Goal: Task Accomplishment & Management: Complete application form

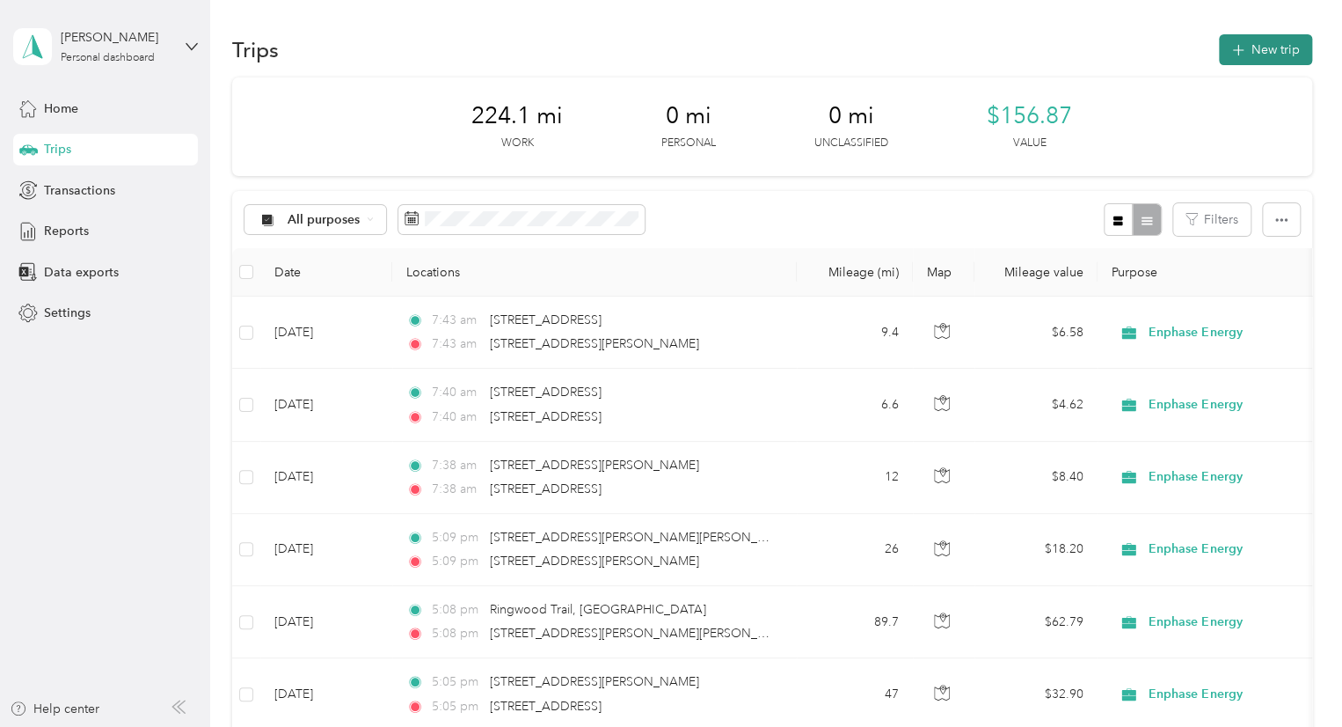
click at [1242, 61] on button "New trip" at bounding box center [1265, 49] width 93 height 31
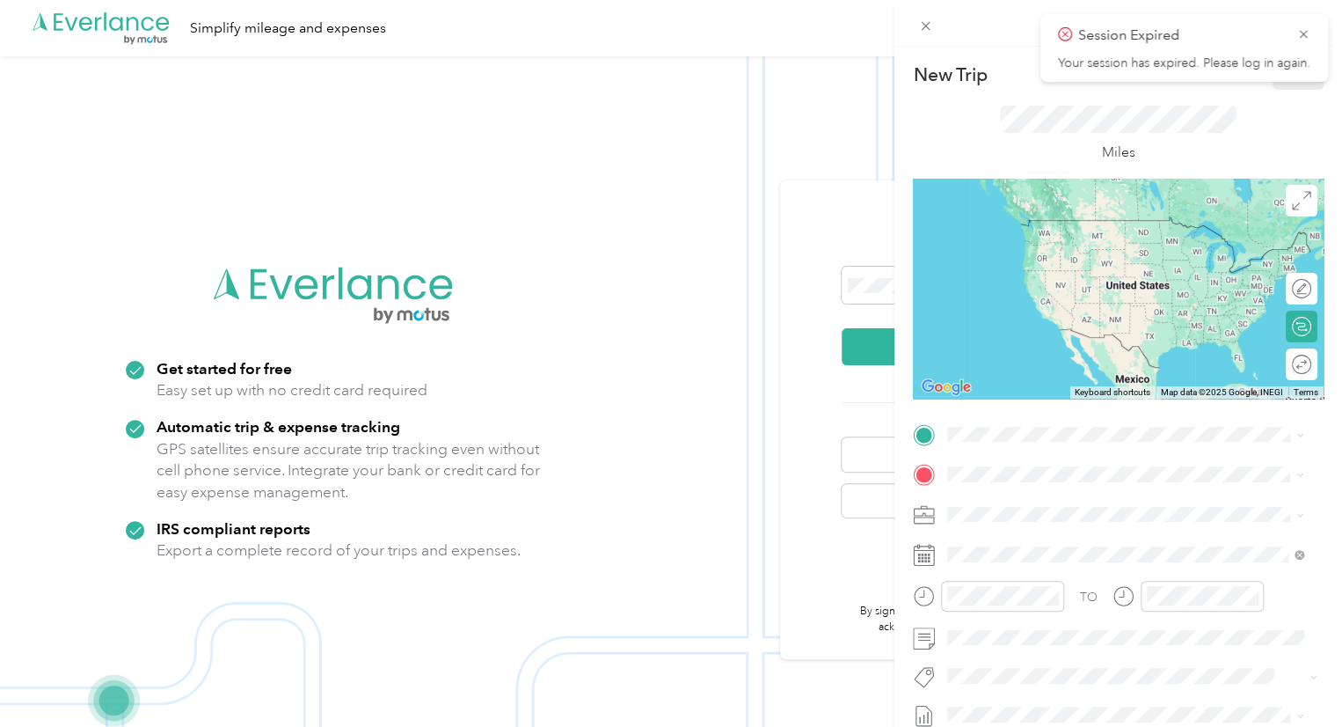
click at [866, 290] on div "New Trip Save This trip cannot be edited because it is either under review, app…" at bounding box center [671, 363] width 1342 height 727
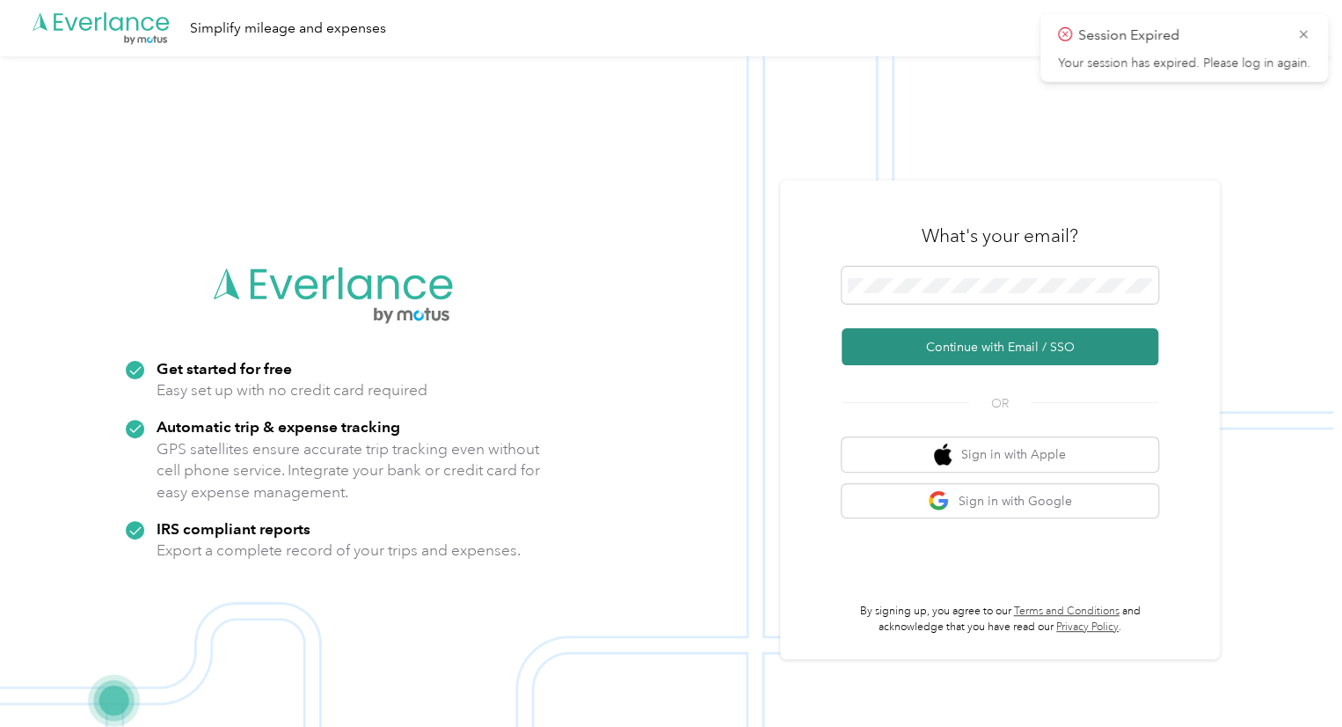
click at [1002, 351] on button "Continue with Email / SSO" at bounding box center [1000, 346] width 317 height 37
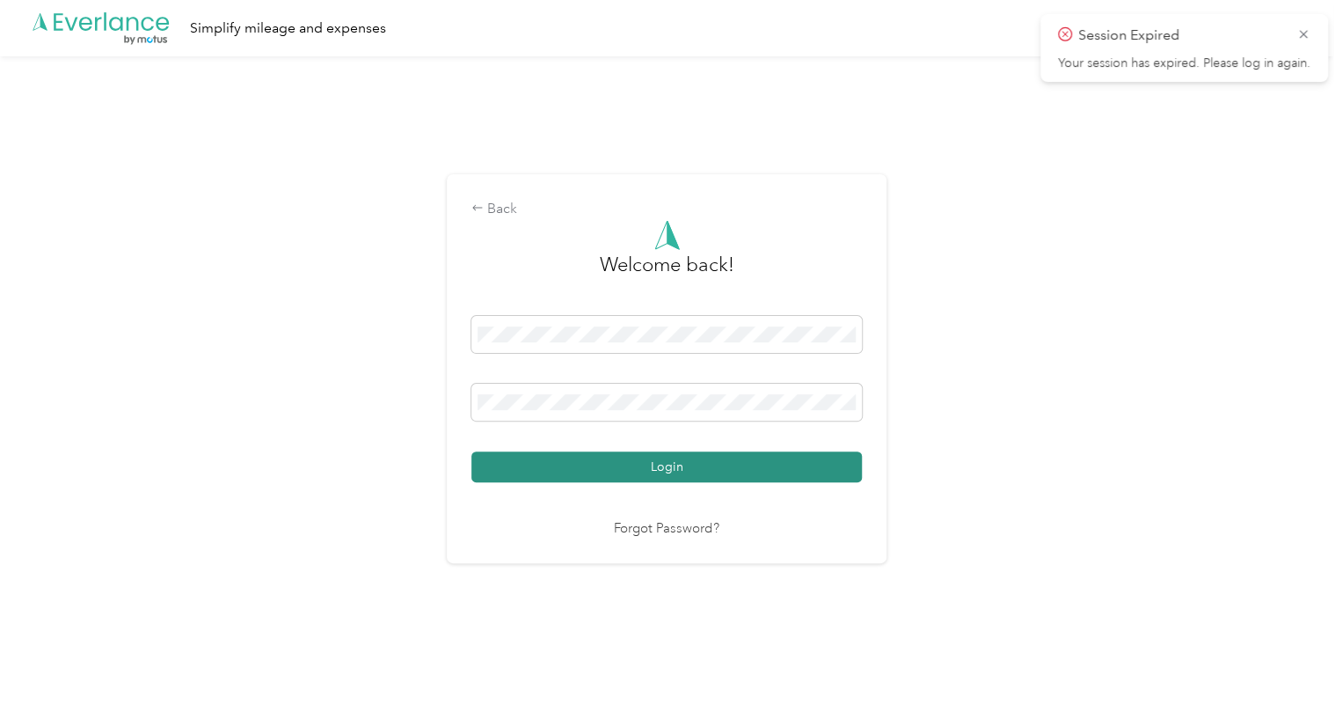
click at [729, 476] on button "Login" at bounding box center [666, 466] width 391 height 31
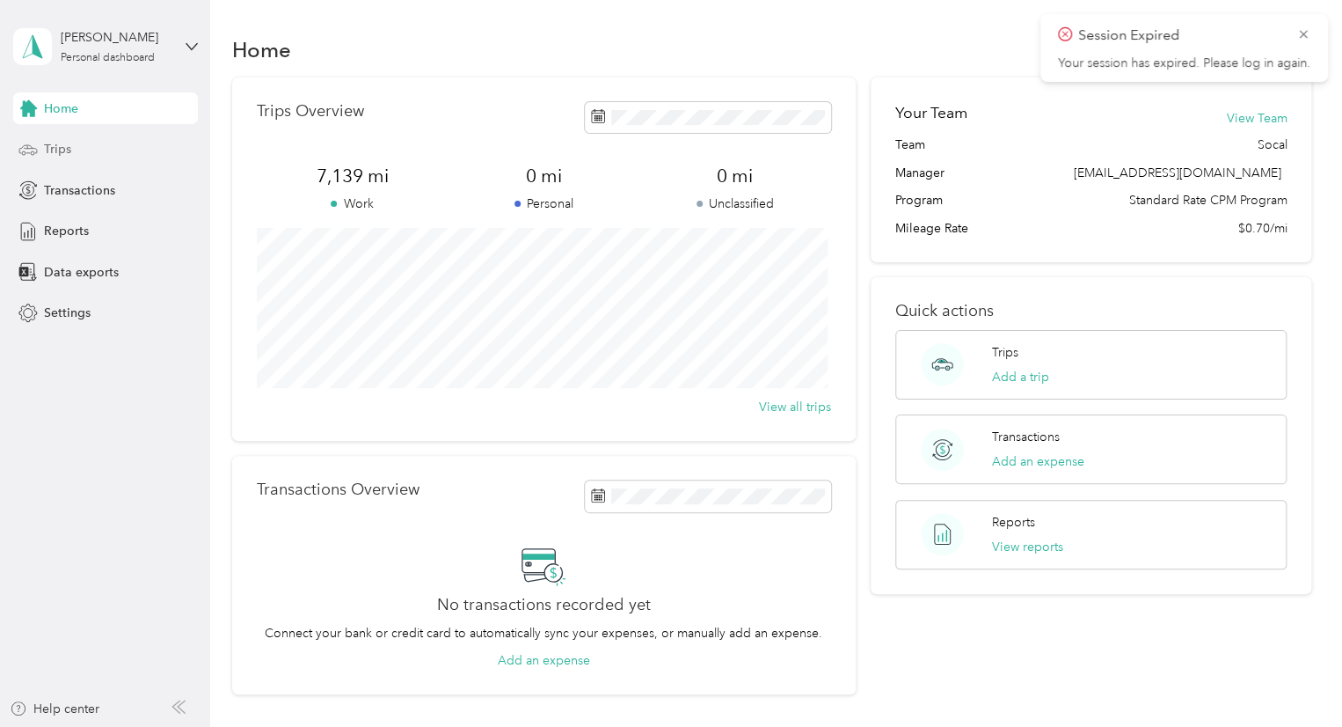
click at [60, 143] on span "Trips" at bounding box center [57, 149] width 27 height 18
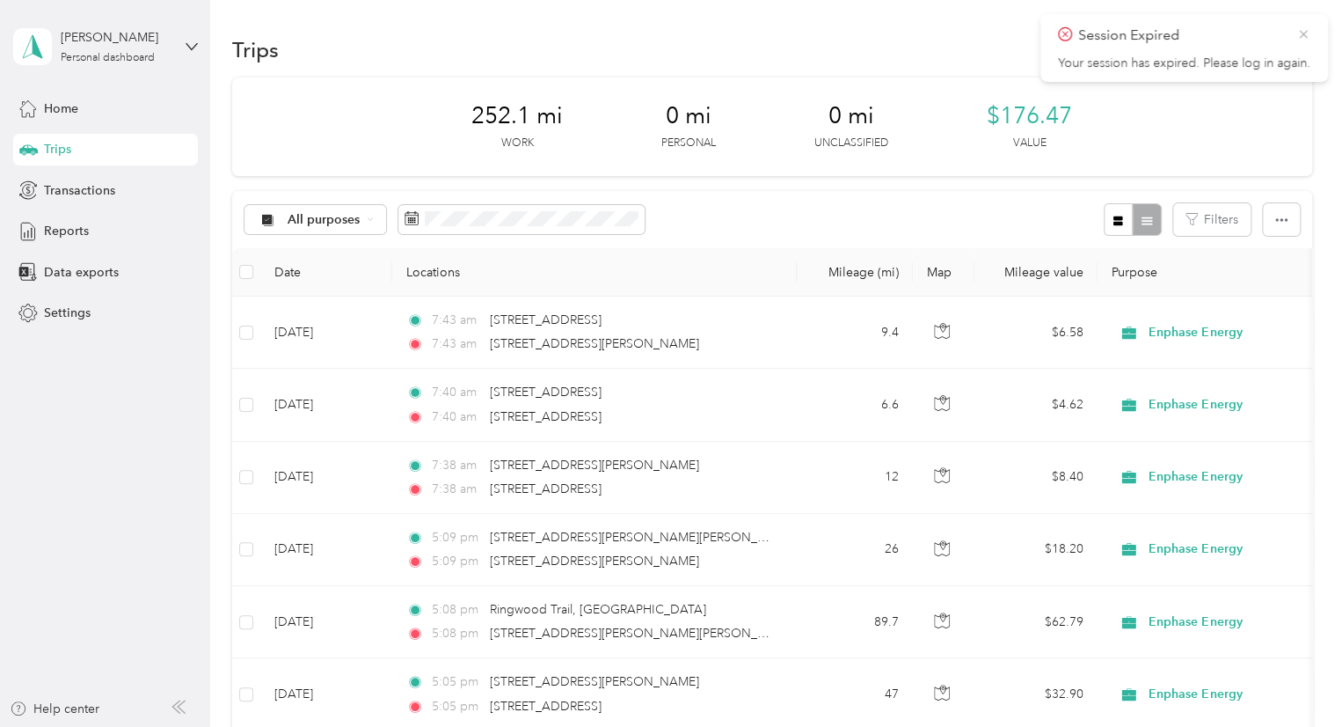
click at [1299, 35] on icon at bounding box center [1304, 34] width 14 height 16
click at [1263, 52] on button "New trip" at bounding box center [1265, 49] width 93 height 31
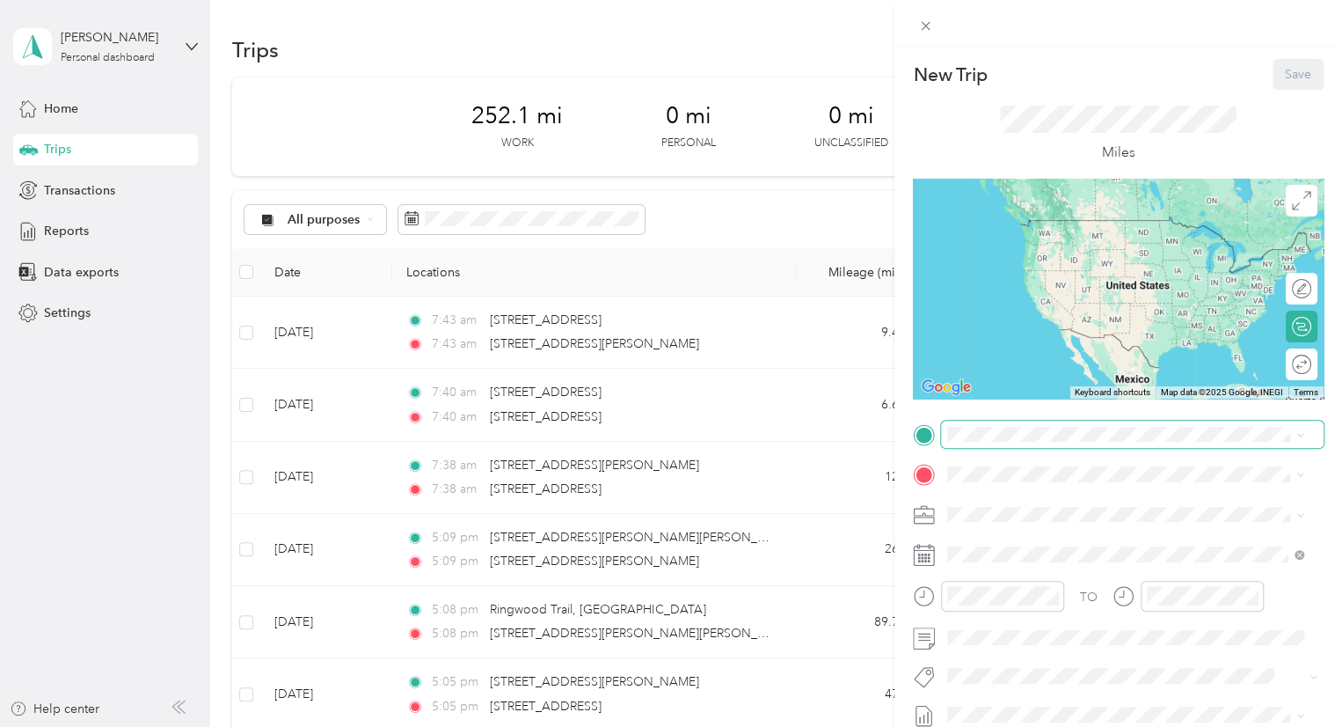
click at [953, 442] on span at bounding box center [1132, 434] width 383 height 28
click at [1040, 500] on span "[STREET_ADDRESS][PERSON_NAME][US_STATE]" at bounding box center [1118, 496] width 274 height 16
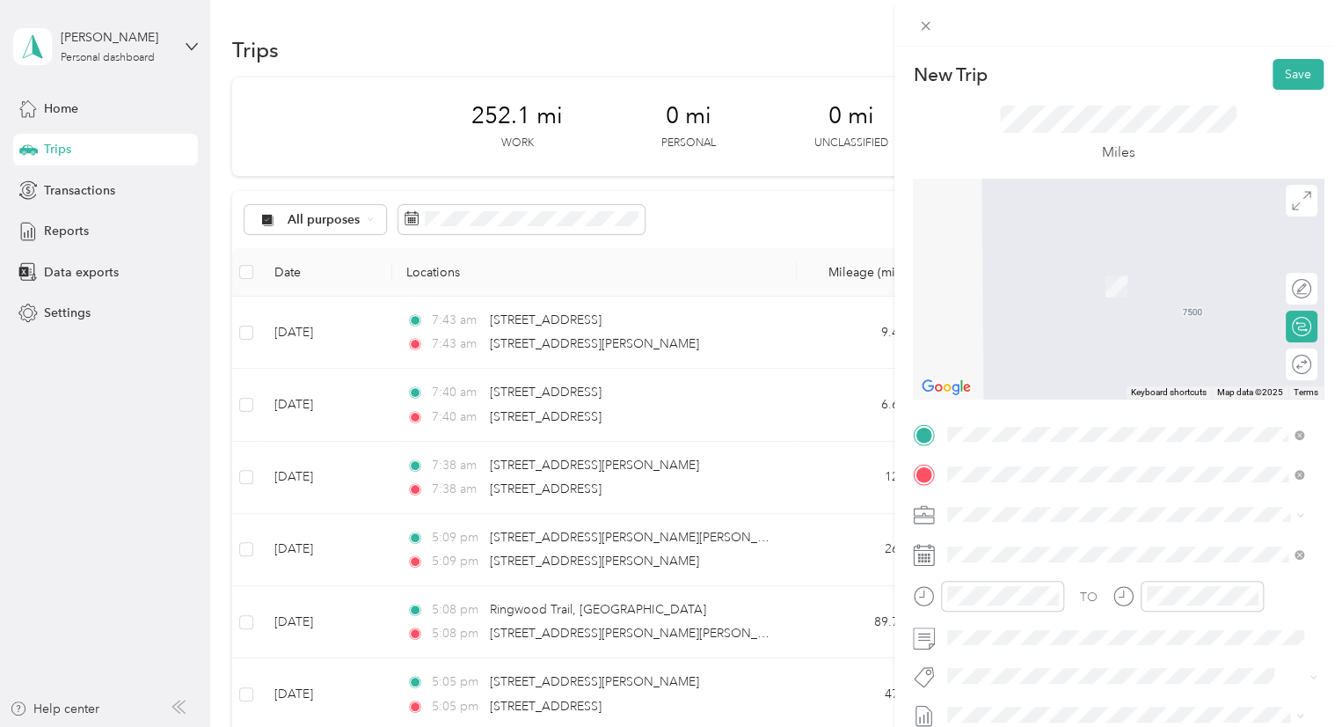
click at [1026, 268] on span "[STREET_ADDRESS][US_STATE]" at bounding box center [1069, 260] width 176 height 16
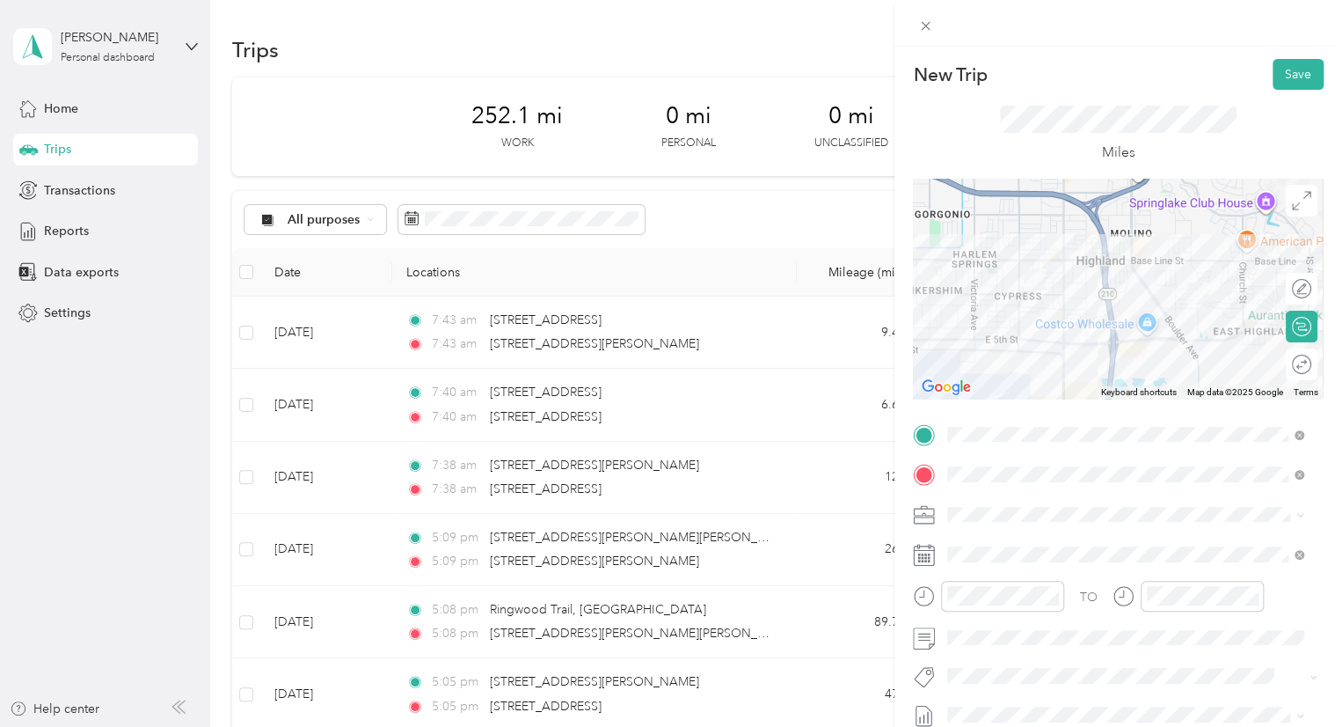
click at [1143, 293] on div at bounding box center [1118, 289] width 411 height 220
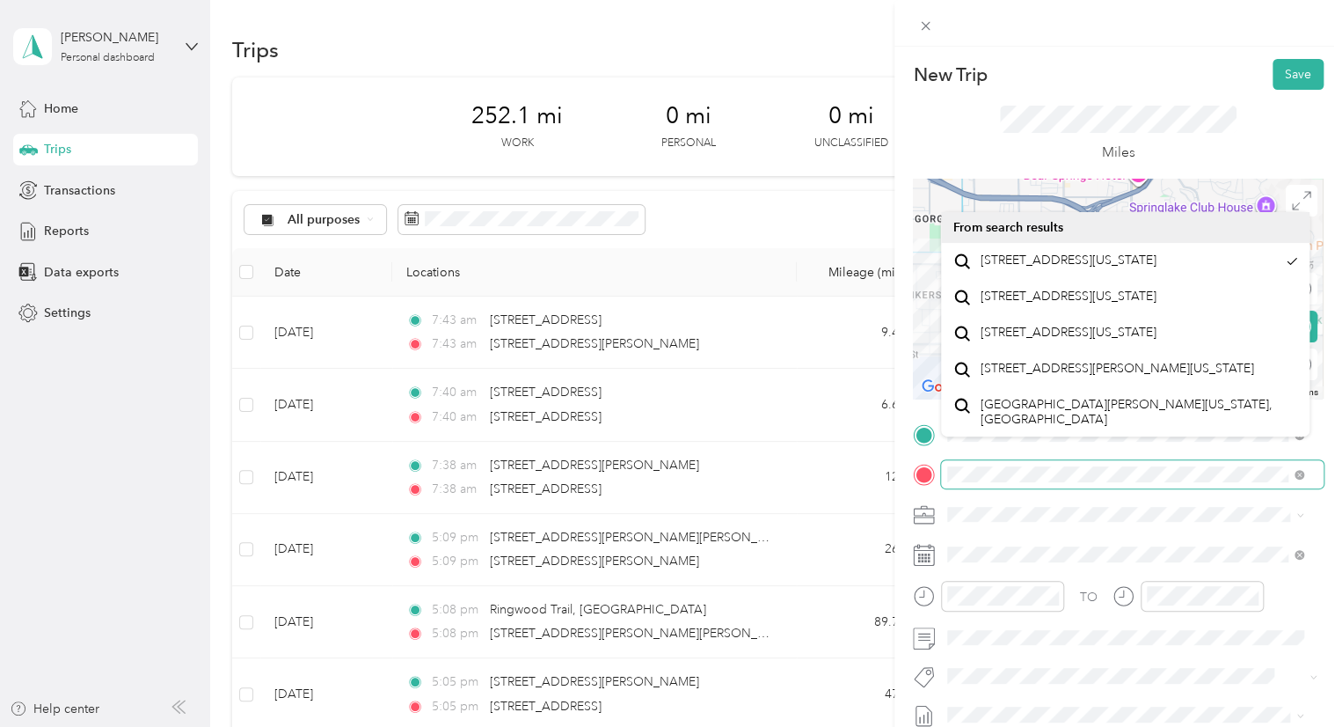
scroll to position [0, 6]
click at [1333, 475] on div "New Trip Save This trip cannot be edited because it is either under review, app…" at bounding box center [1119, 410] width 448 height 727
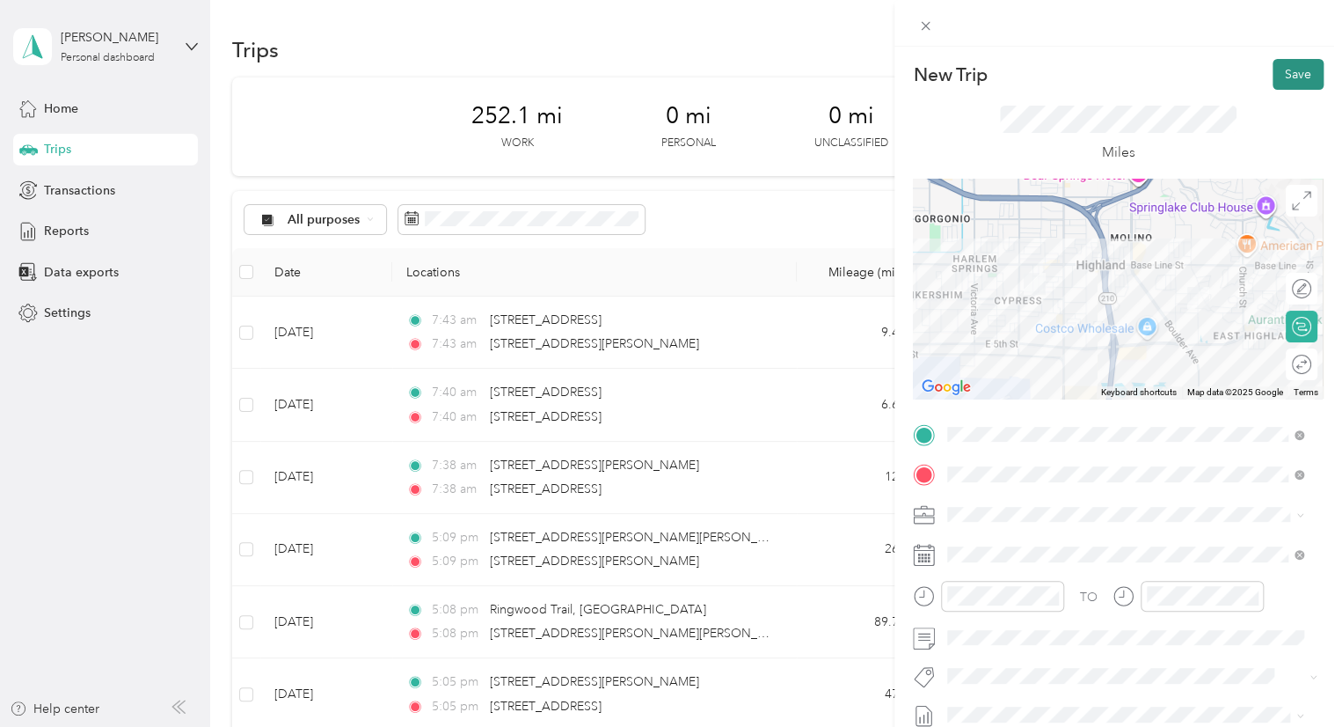
click at [1282, 78] on button "Save" at bounding box center [1298, 74] width 51 height 31
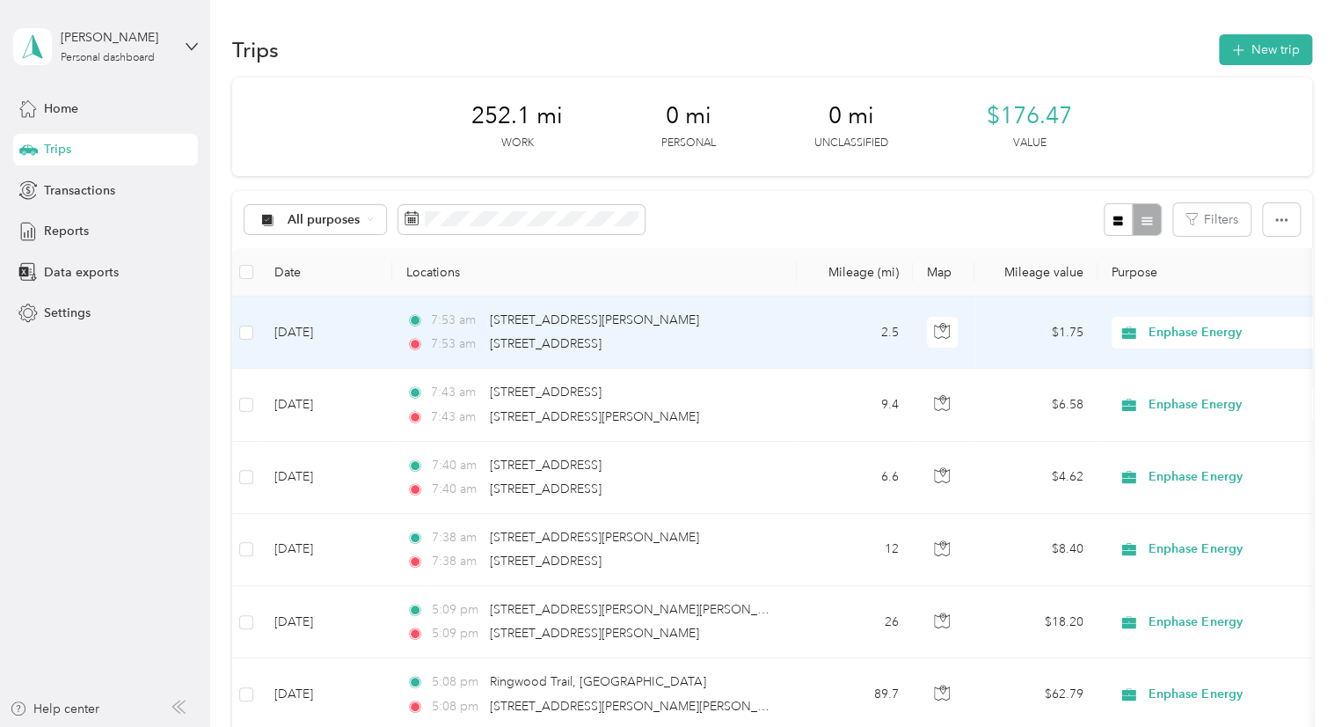
click at [488, 334] on div "7:53 am [STREET_ADDRESS]" at bounding box center [590, 343] width 369 height 19
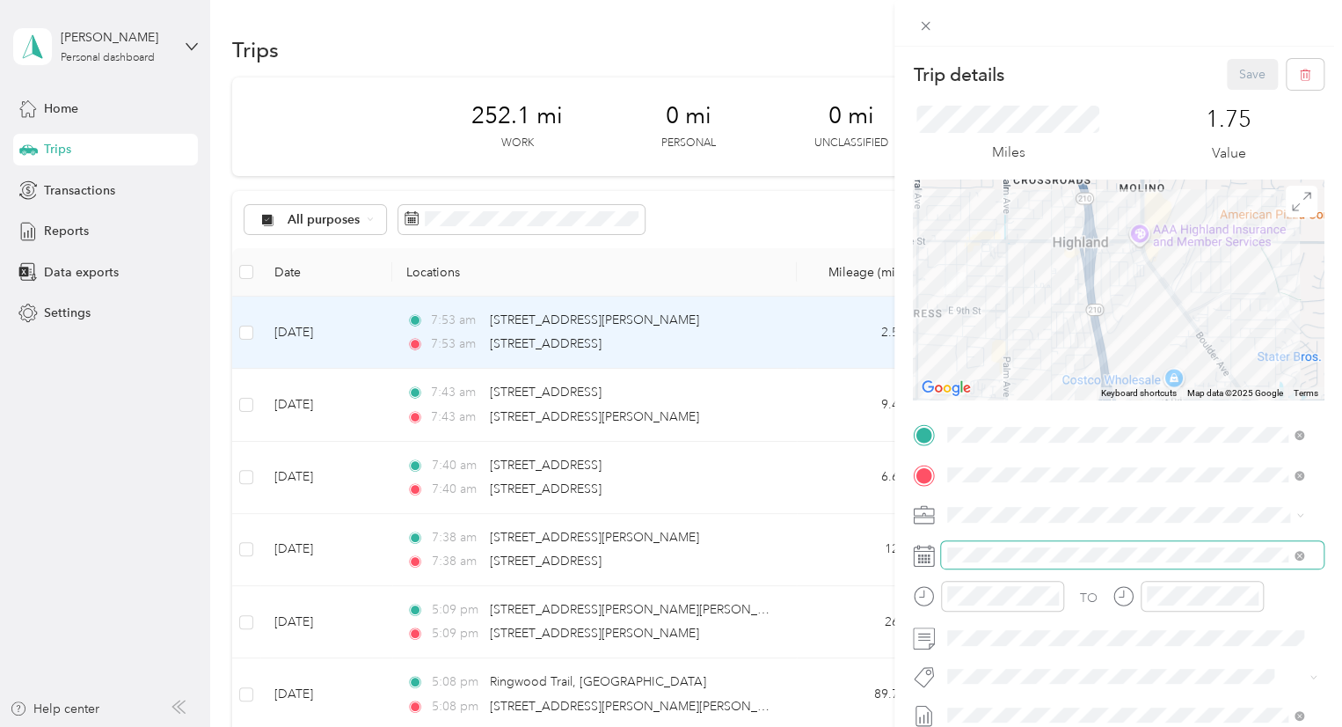
click at [946, 550] on span at bounding box center [1132, 555] width 383 height 28
click at [931, 558] on icon at bounding box center [924, 555] width 22 height 22
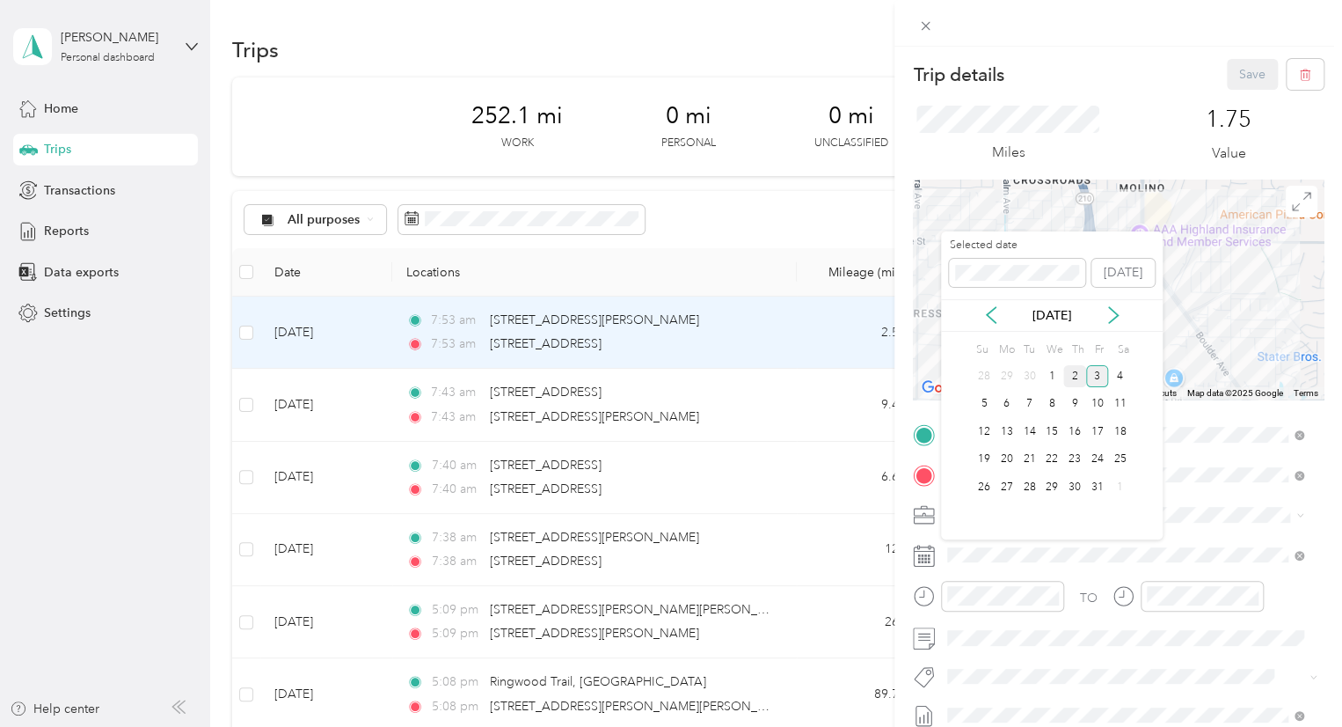
click at [1080, 376] on div "2" at bounding box center [1074, 376] width 23 height 22
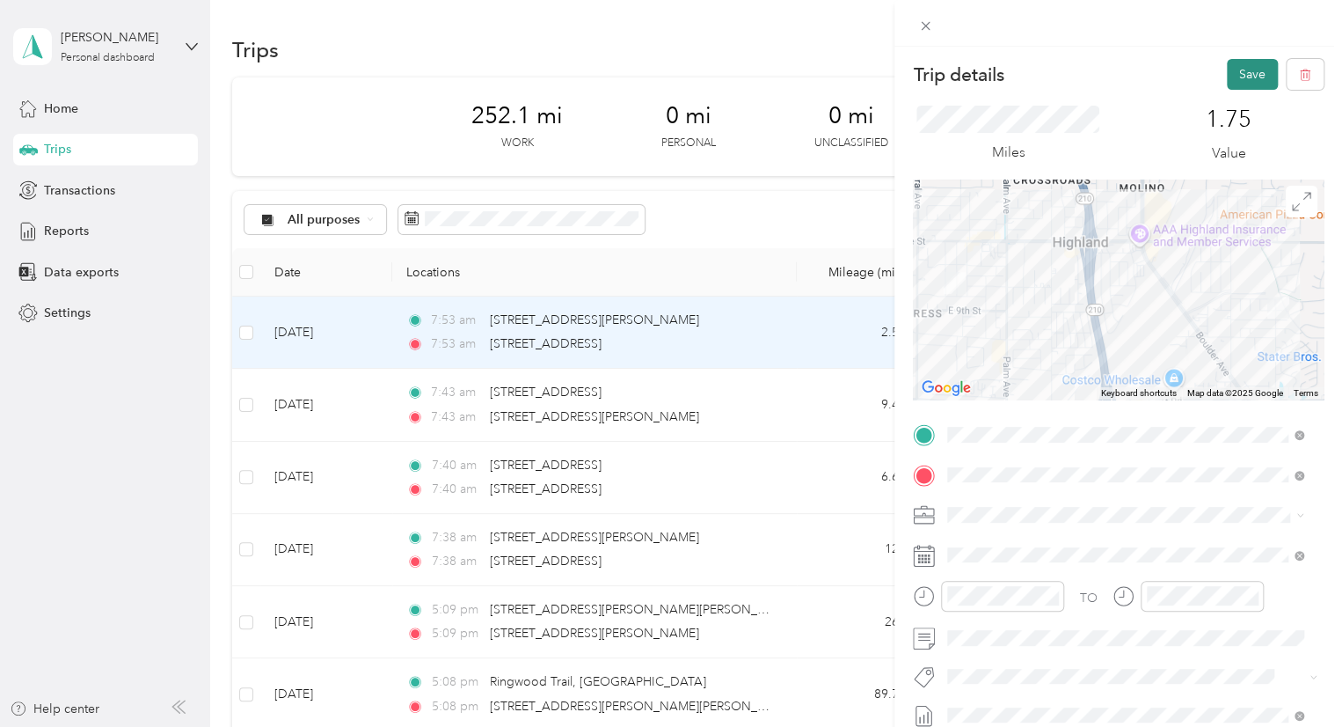
click at [1235, 80] on button "Save" at bounding box center [1252, 74] width 51 height 31
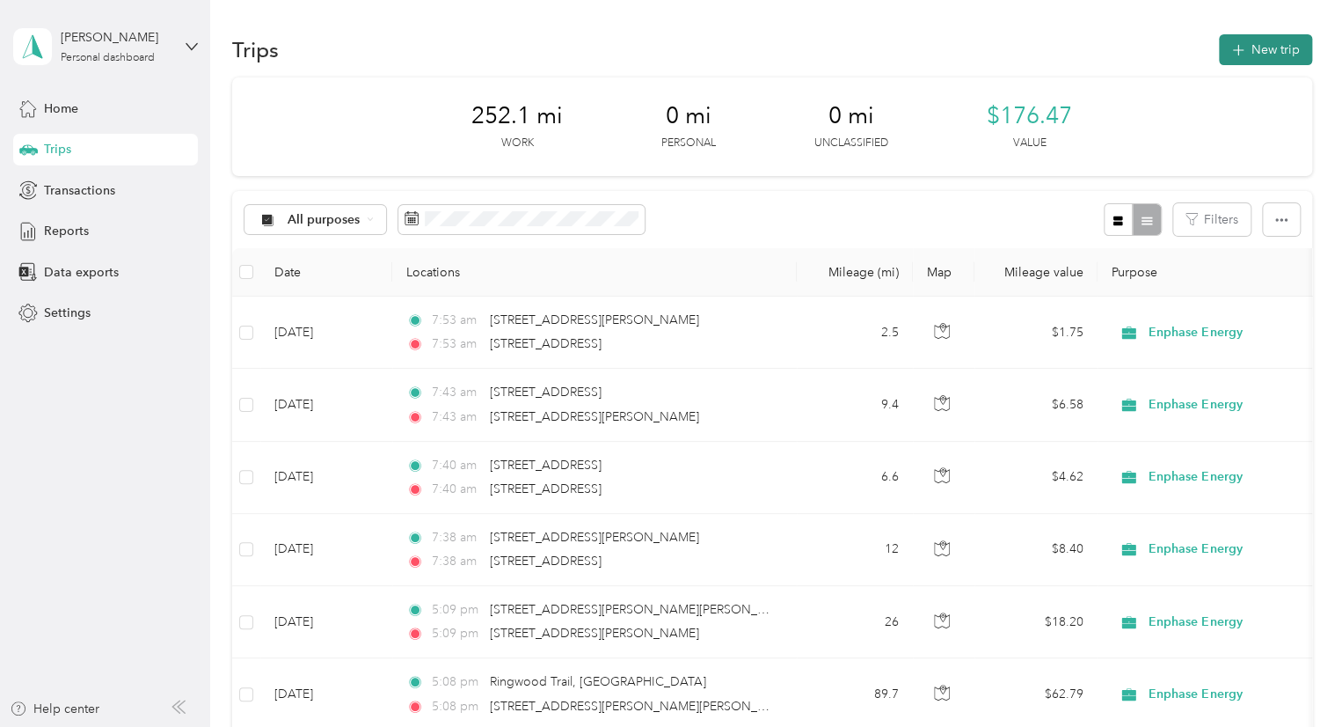
click at [1242, 43] on button "New trip" at bounding box center [1265, 49] width 93 height 31
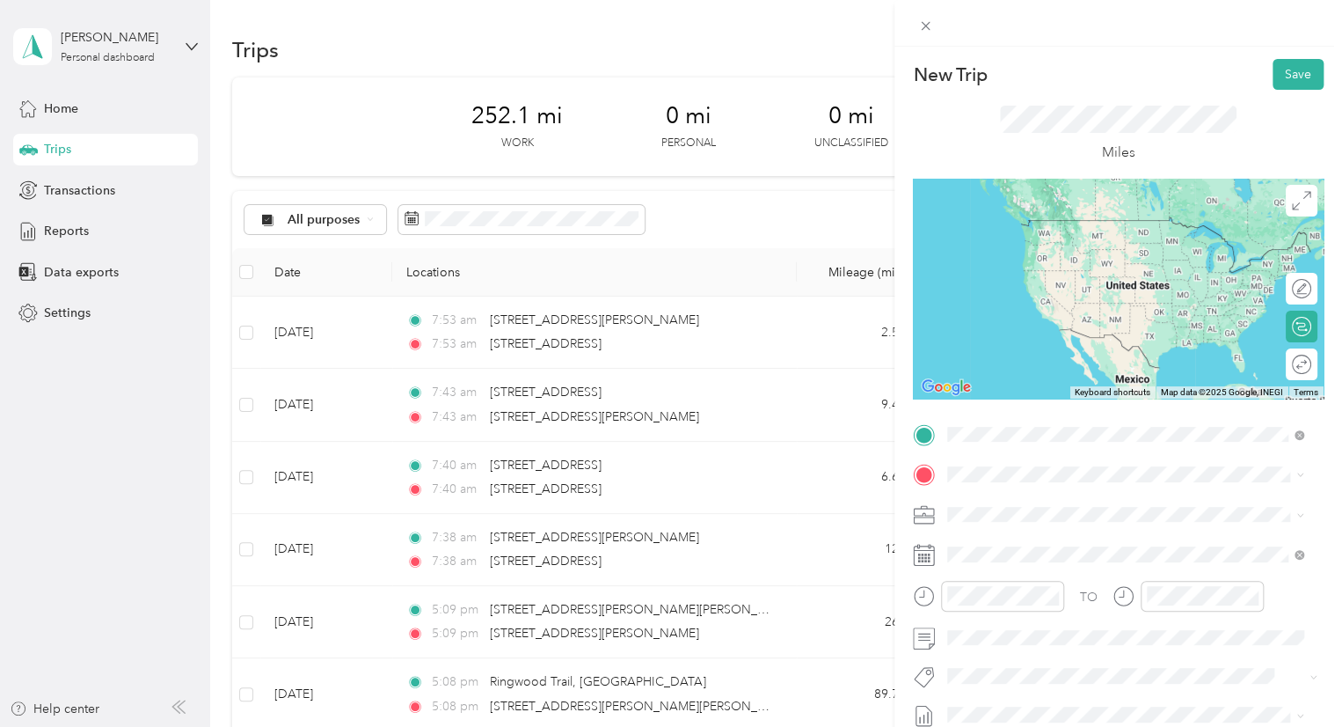
click at [1062, 498] on span "[STREET_ADDRESS][US_STATE]" at bounding box center [1069, 498] width 176 height 16
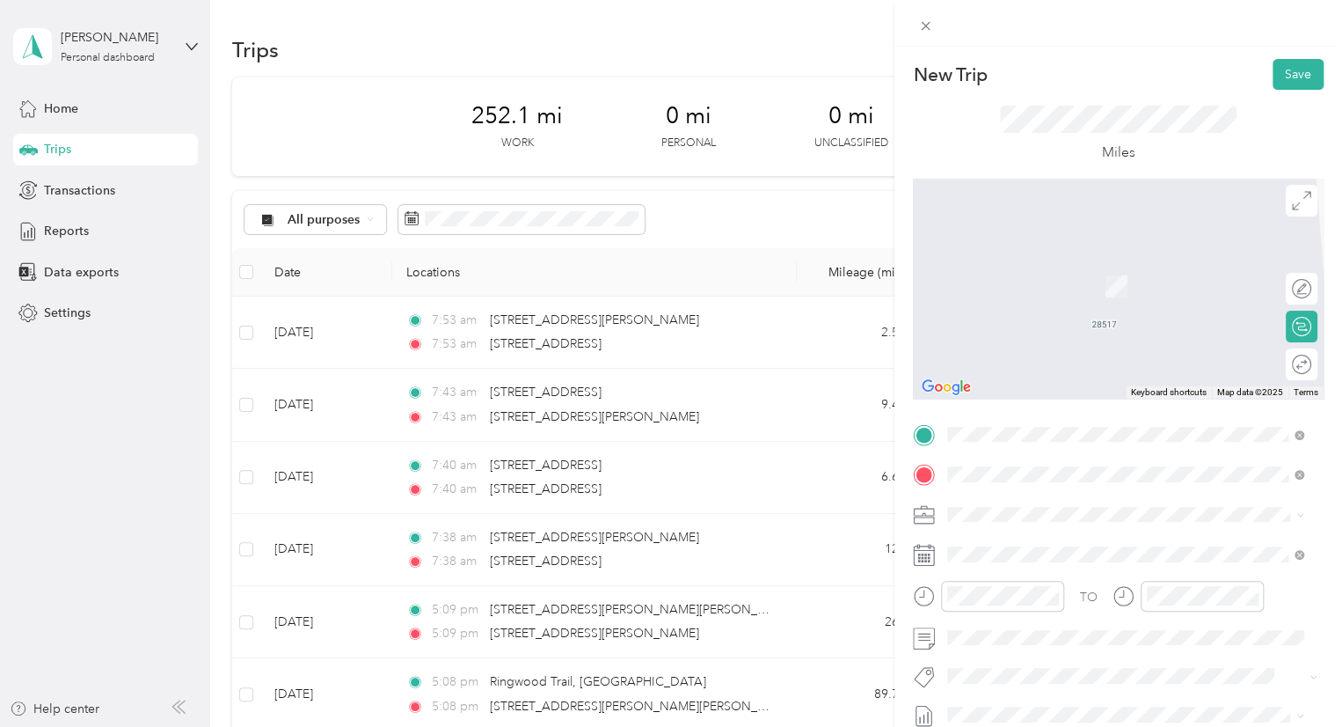
click at [1014, 261] on span "[STREET_ADDRESS][US_STATE]" at bounding box center [1069, 260] width 176 height 16
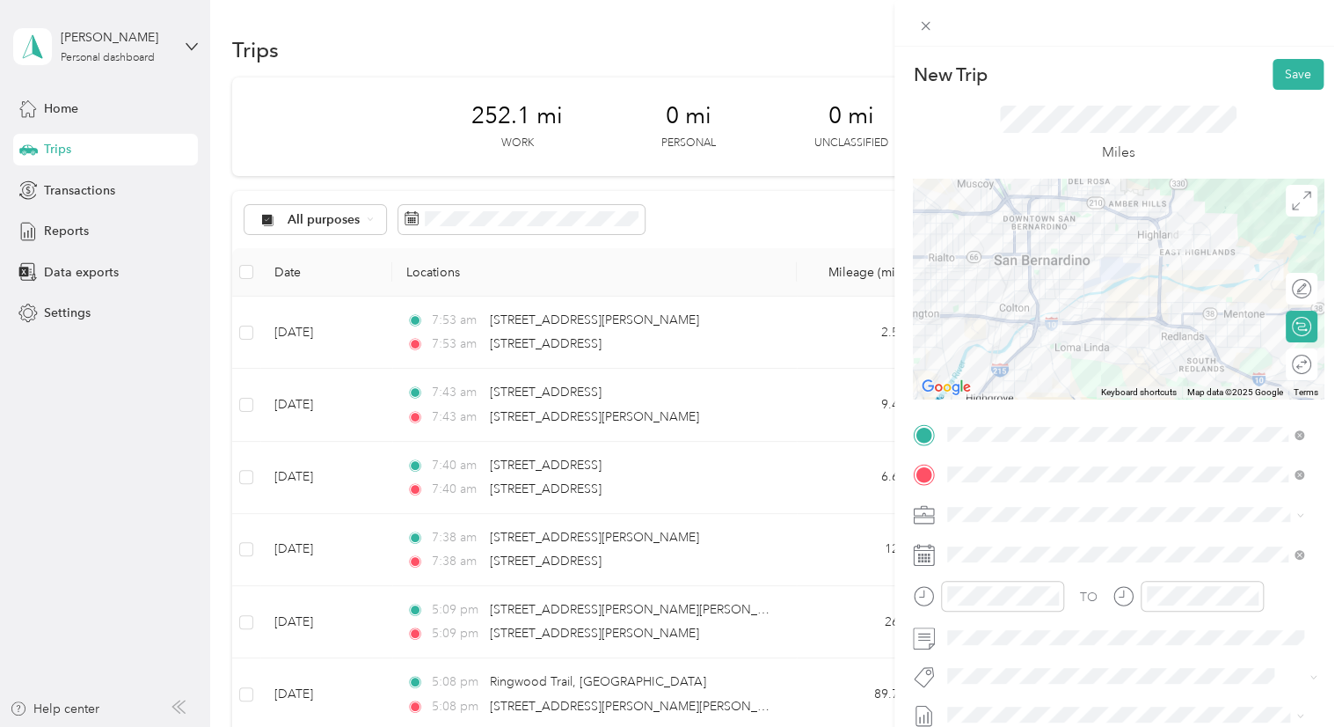
click at [1018, 219] on div at bounding box center [1118, 289] width 411 height 220
click at [1021, 224] on div at bounding box center [1118, 289] width 411 height 220
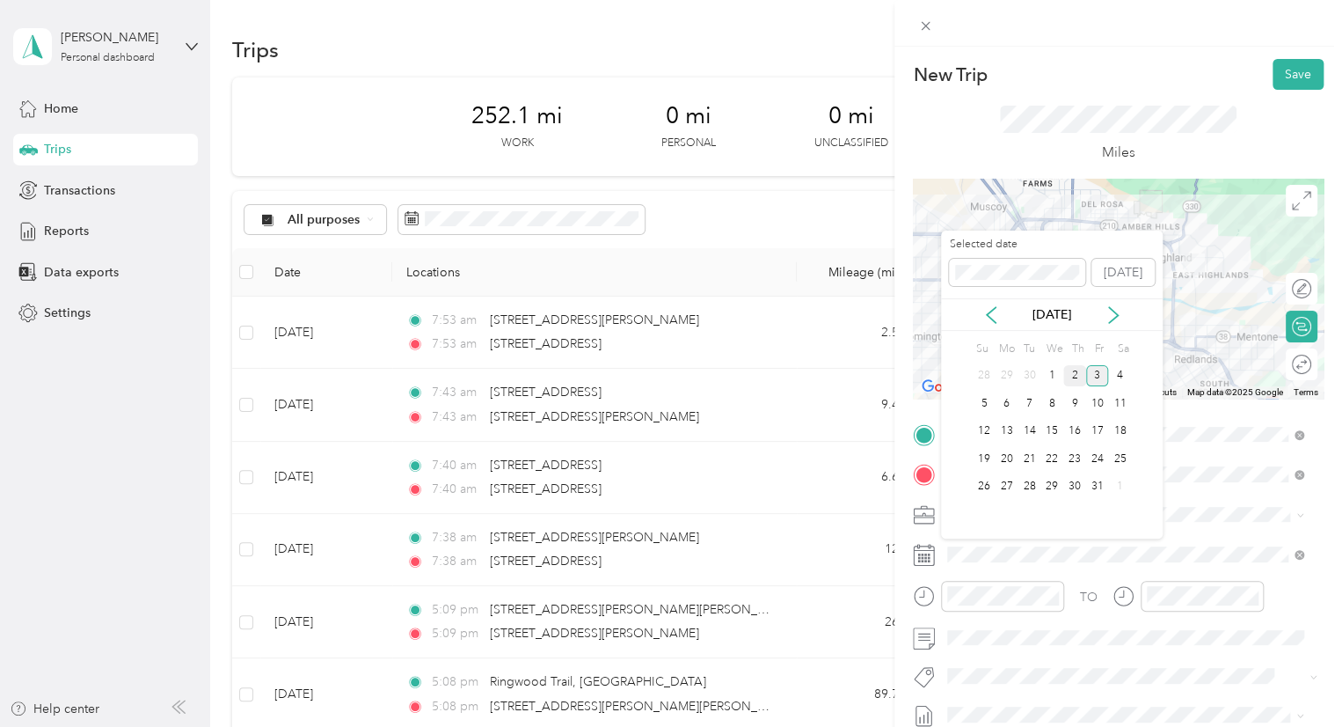
click at [1077, 377] on div "2" at bounding box center [1074, 376] width 23 height 22
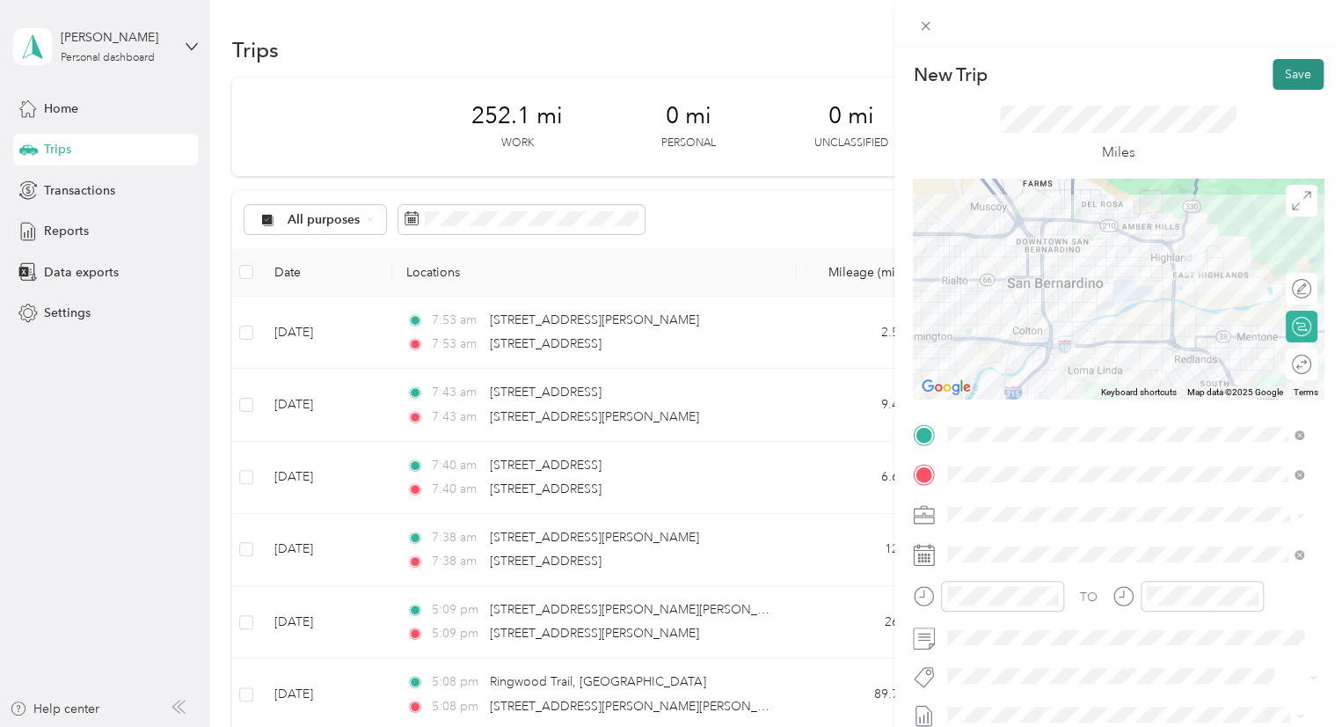
click at [1277, 72] on button "Save" at bounding box center [1298, 74] width 51 height 31
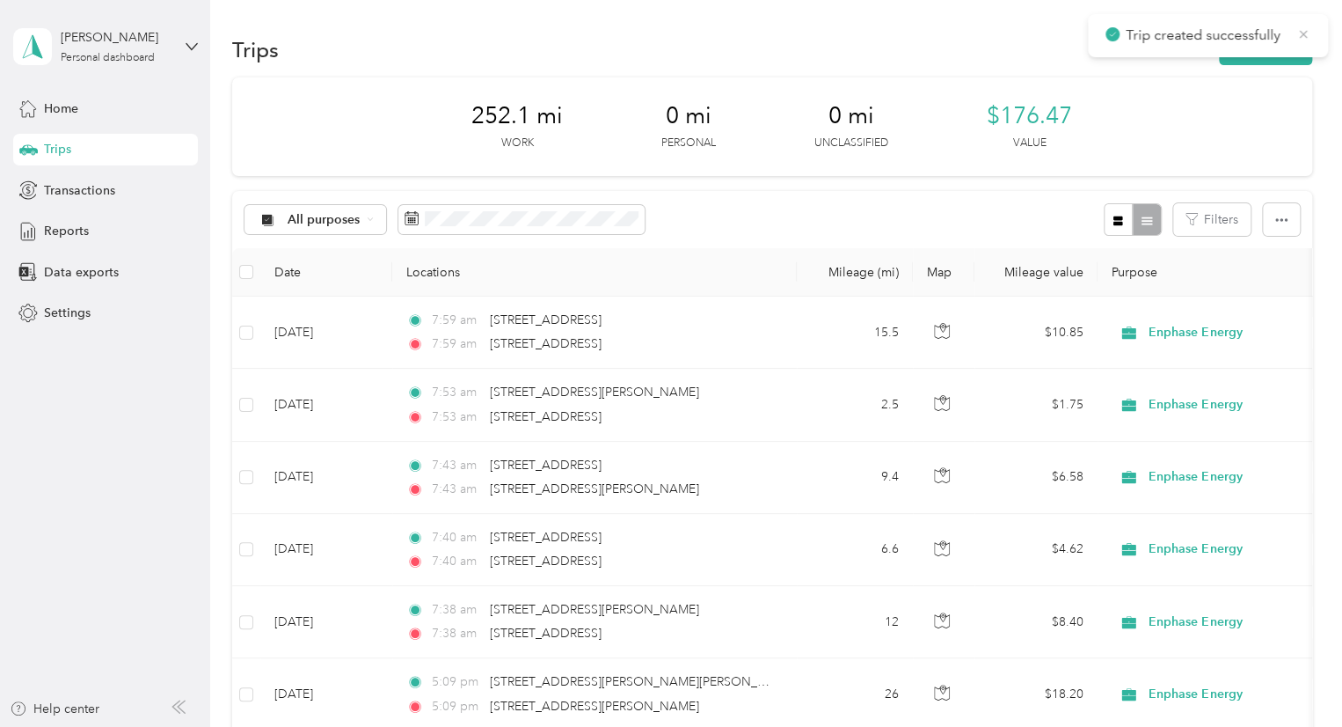
click at [1306, 36] on icon at bounding box center [1304, 34] width 8 height 8
click at [1255, 61] on button "New trip" at bounding box center [1265, 49] width 93 height 31
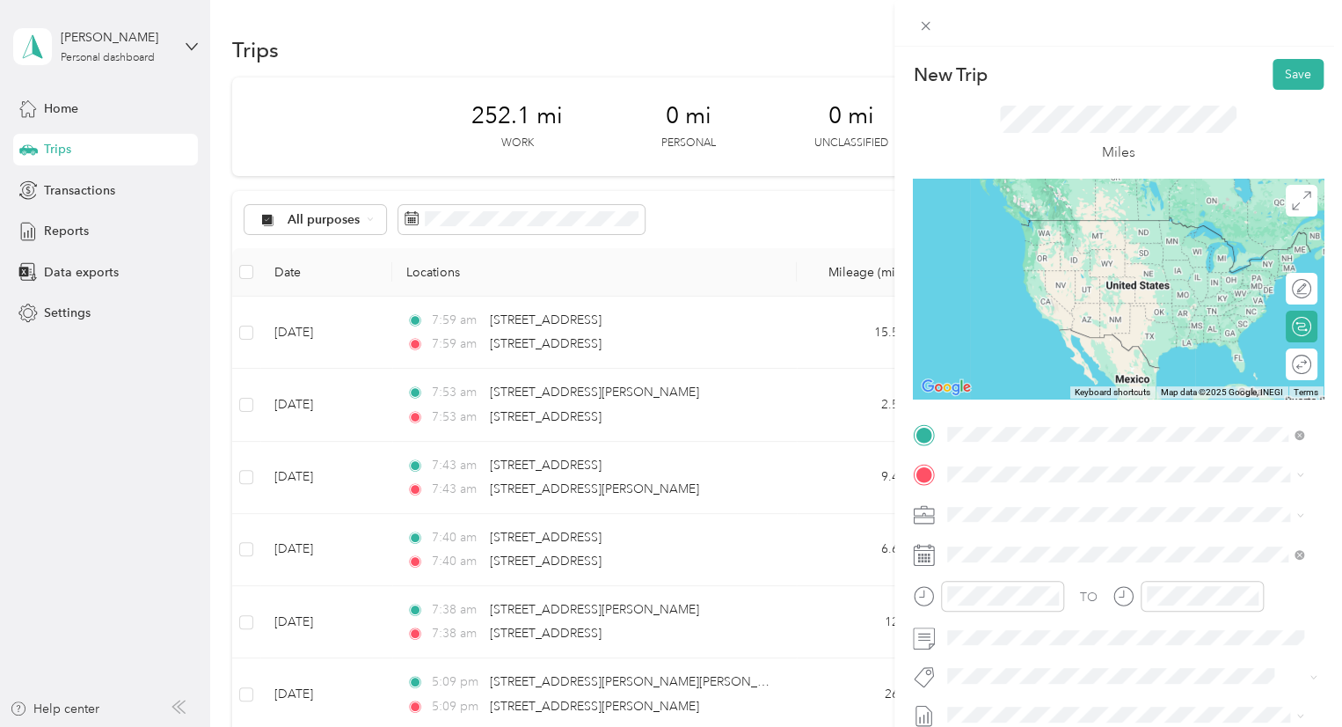
click at [1079, 500] on span "[STREET_ADDRESS][US_STATE]" at bounding box center [1069, 498] width 176 height 16
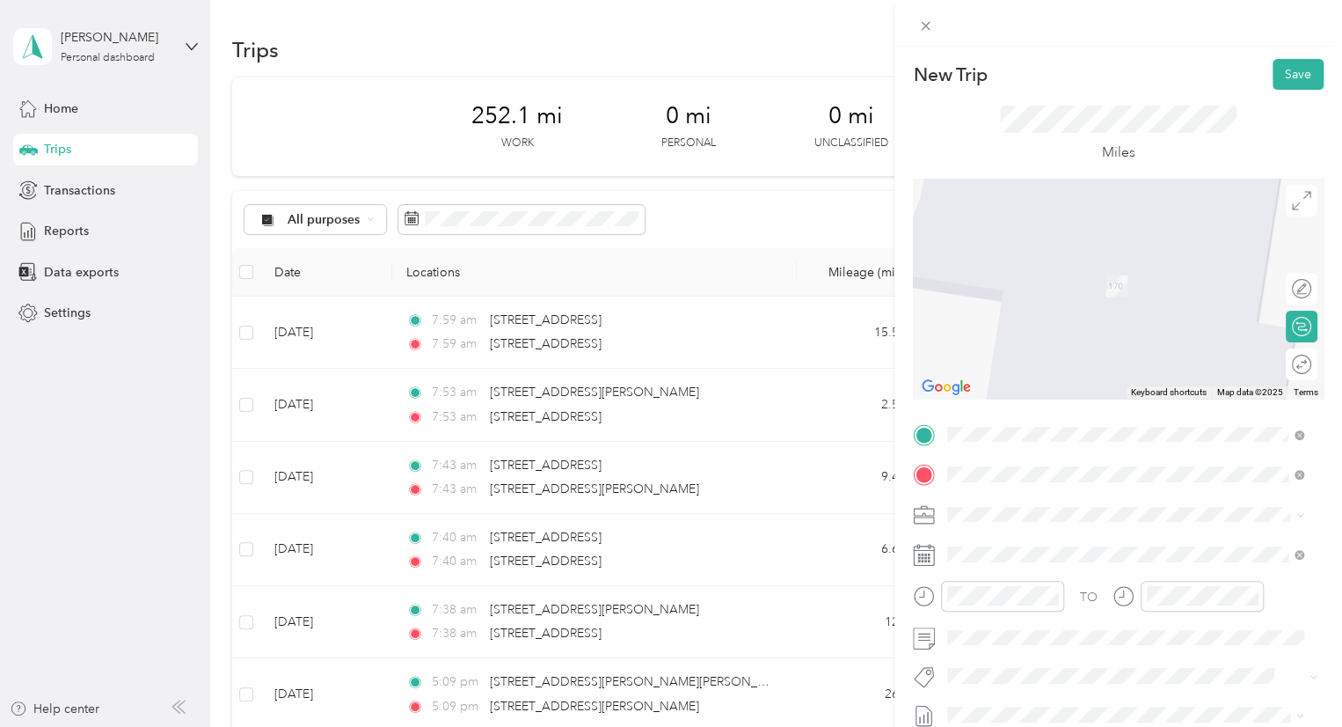
click at [1089, 268] on span "[STREET_ADDRESS][PERSON_NAME][US_STATE]" at bounding box center [1118, 260] width 274 height 16
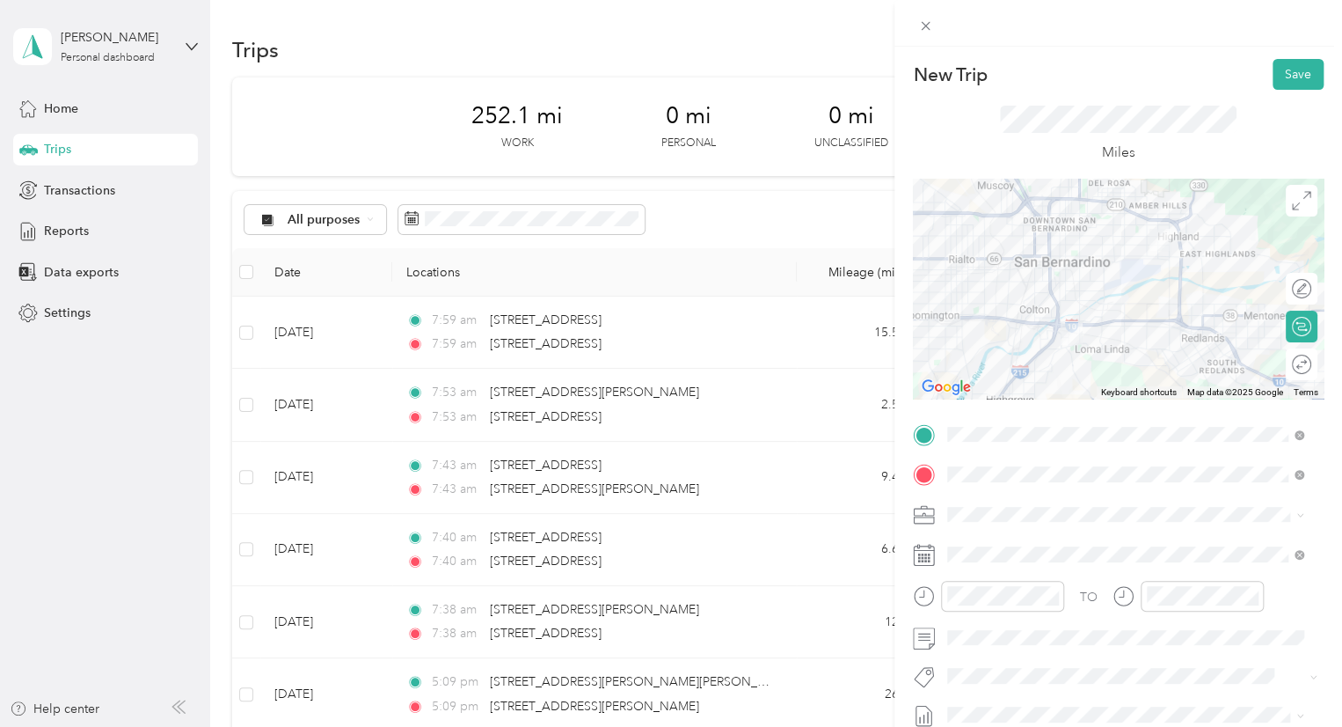
click at [1108, 260] on div at bounding box center [1118, 289] width 411 height 220
click at [1154, 308] on div at bounding box center [1118, 289] width 411 height 220
click at [1161, 308] on div at bounding box center [1118, 289] width 411 height 220
click at [1161, 286] on div at bounding box center [1118, 289] width 411 height 220
click at [1172, 289] on div at bounding box center [1118, 289] width 411 height 220
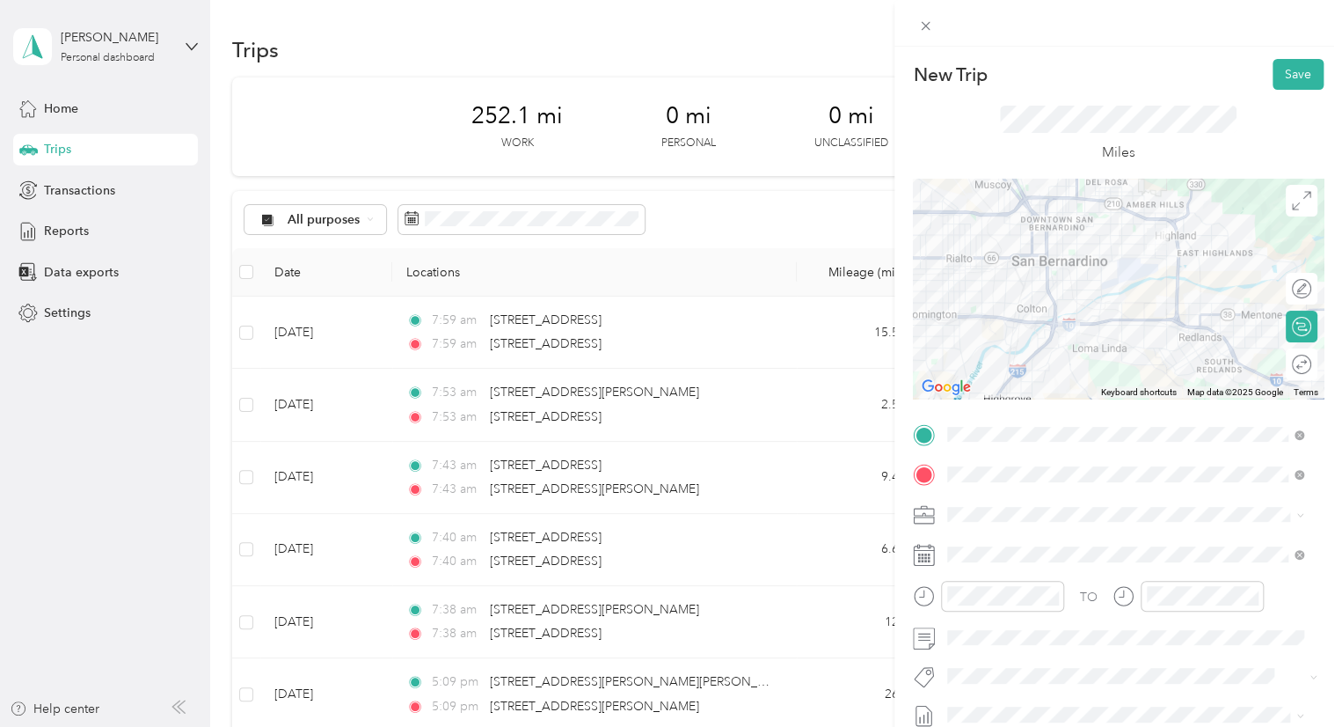
click at [1171, 291] on div at bounding box center [1118, 289] width 411 height 220
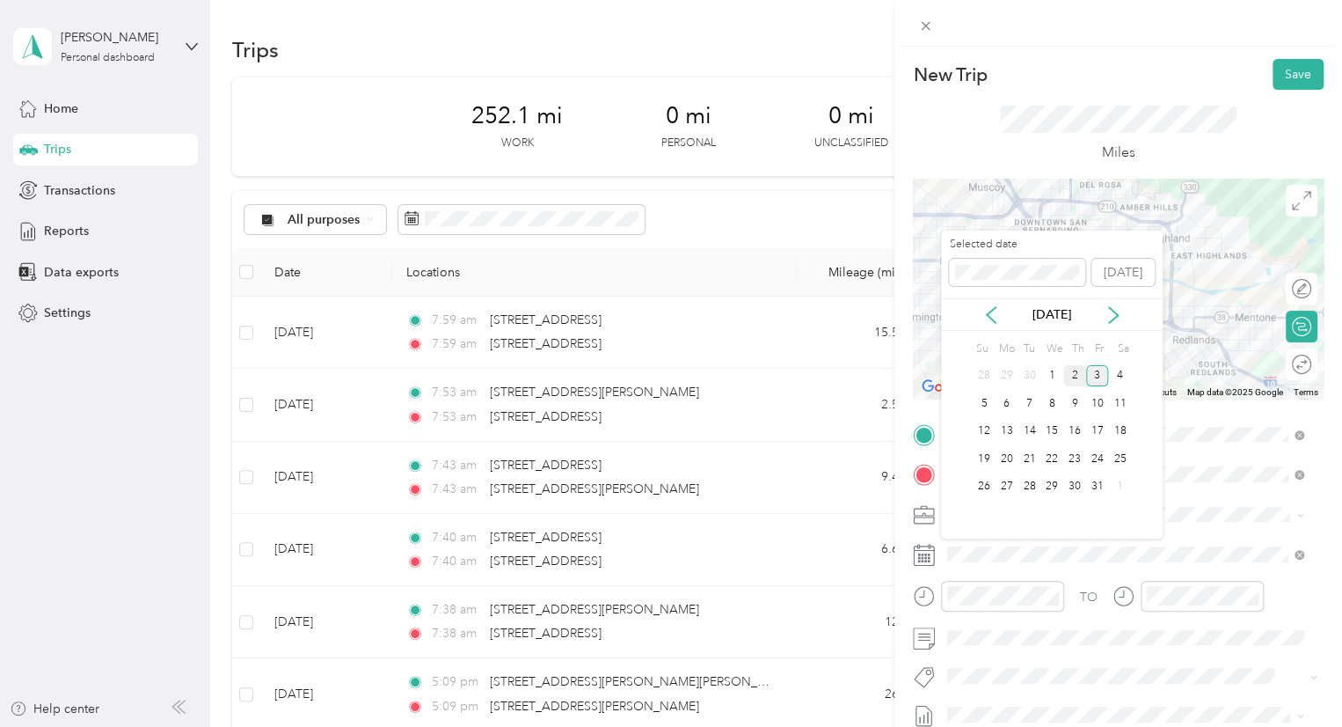
click at [1071, 380] on div "2" at bounding box center [1074, 376] width 23 height 22
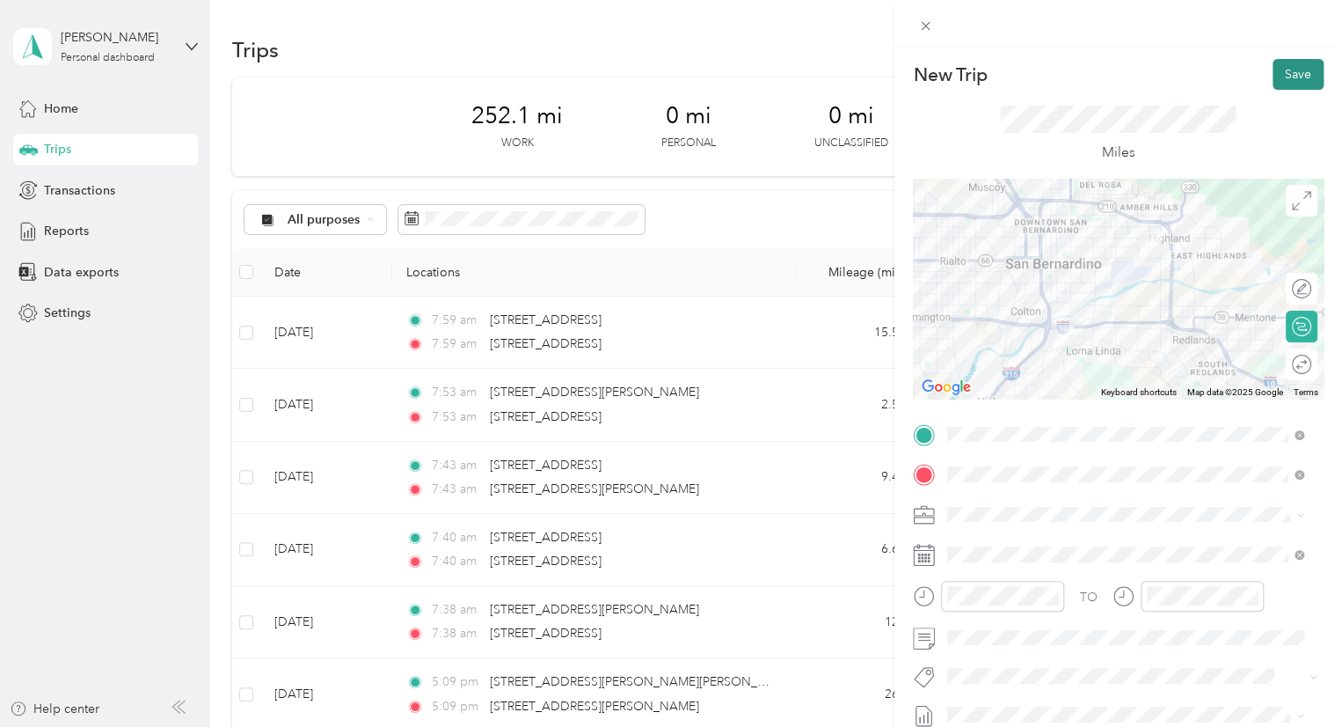
click at [1275, 76] on button "Save" at bounding box center [1298, 74] width 51 height 31
